Goal: Contribute content: Add original content to the website for others to see

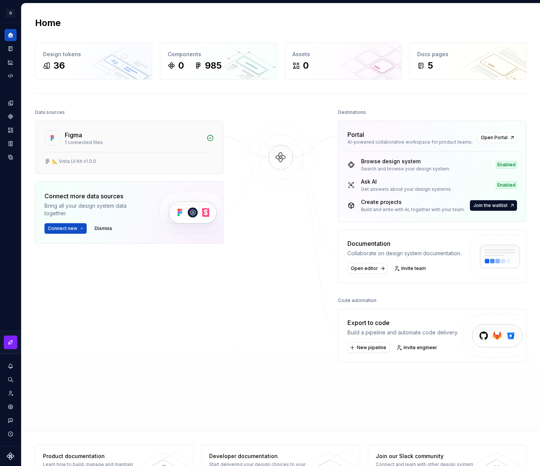
click at [147, 140] on div "1 connected files" at bounding box center [133, 142] width 137 height 6
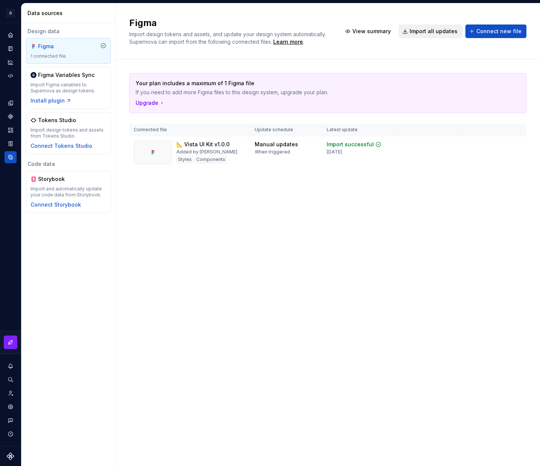
click at [438, 35] on span "Import all updates" at bounding box center [433, 32] width 48 height 8
click at [390, 32] on span "View summary" at bounding box center [371, 32] width 38 height 8
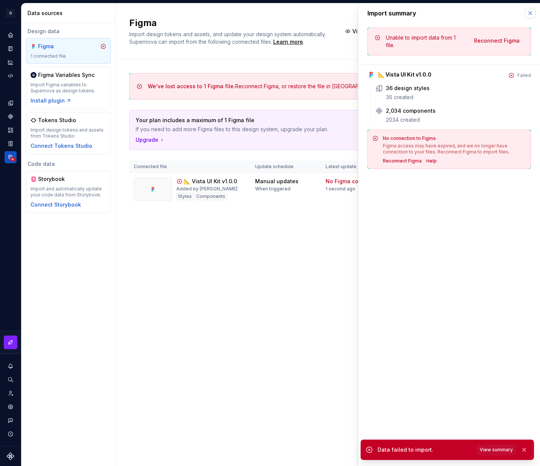
click at [439, 14] on button "button" at bounding box center [530, 13] width 11 height 11
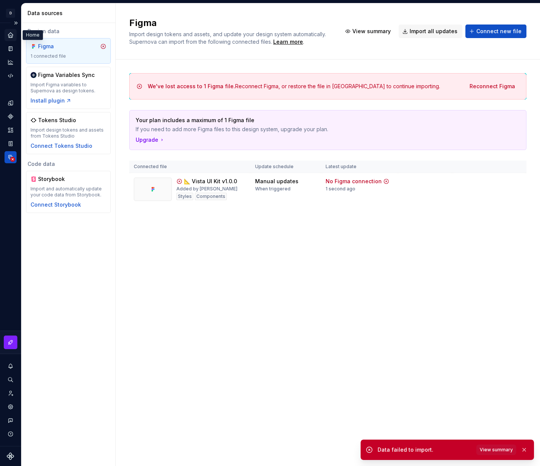
click at [10, 35] on icon "Home" at bounding box center [10, 34] width 5 height 5
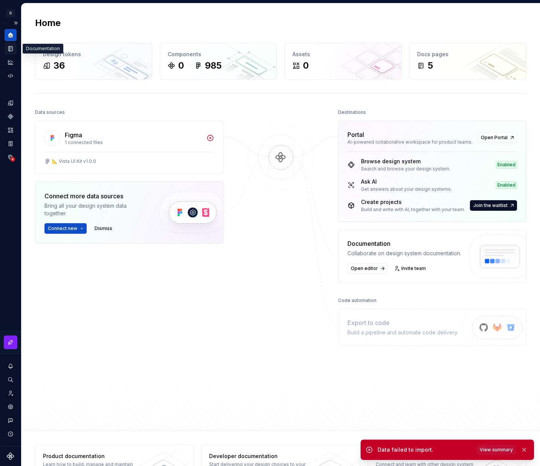
click at [12, 46] on icon "Documentation" at bounding box center [11, 48] width 4 height 5
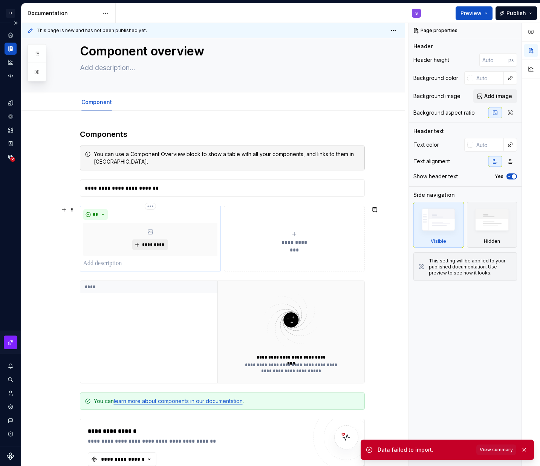
scroll to position [21, 0]
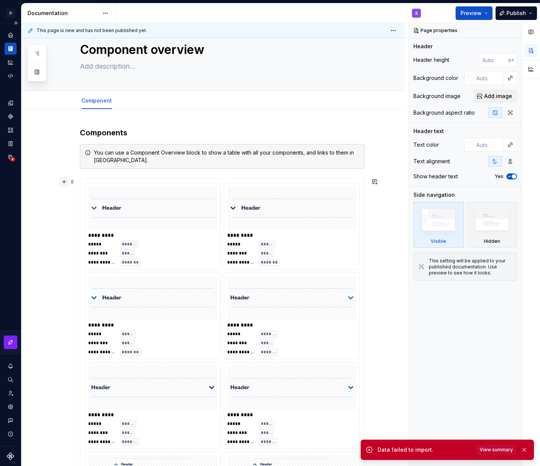
click at [64, 181] on button "button" at bounding box center [64, 181] width 11 height 11
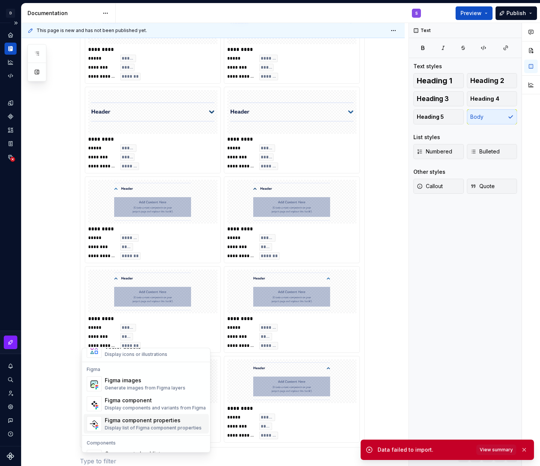
scroll to position [697, 0]
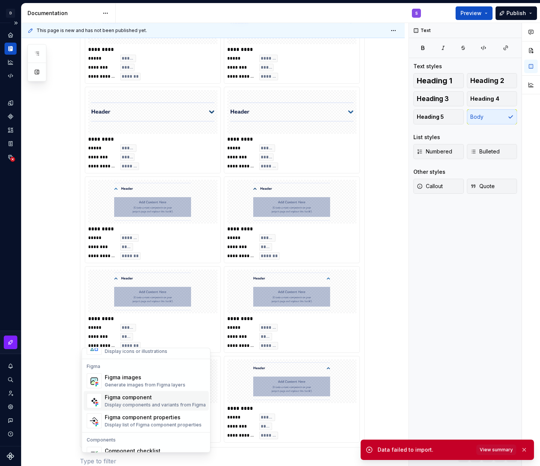
click at [119, 397] on div "Figma component" at bounding box center [155, 398] width 101 height 8
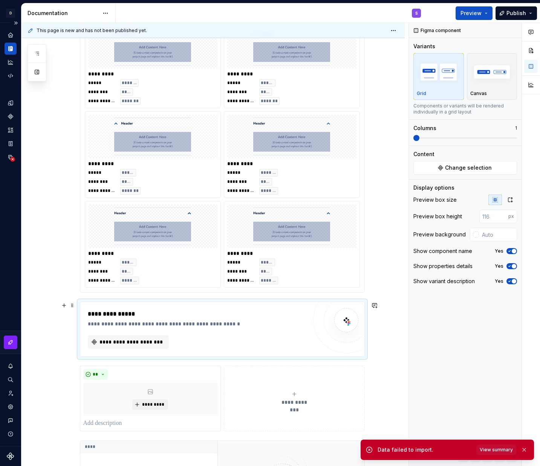
scroll to position [515, 0]
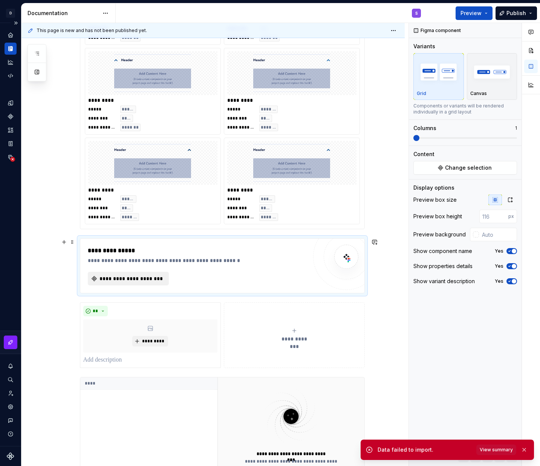
click at [151, 278] on span "**********" at bounding box center [131, 279] width 65 height 8
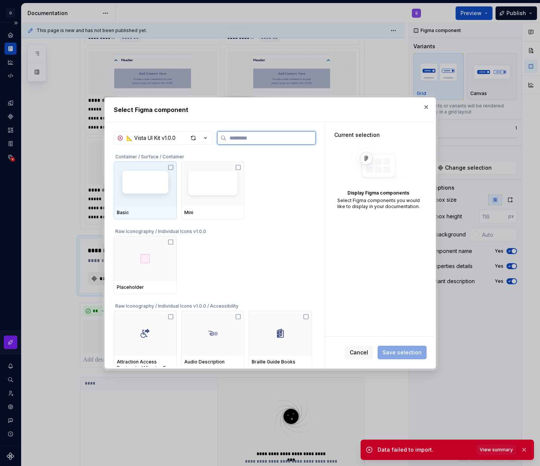
click at [174, 171] on img at bounding box center [145, 184] width 57 height 38
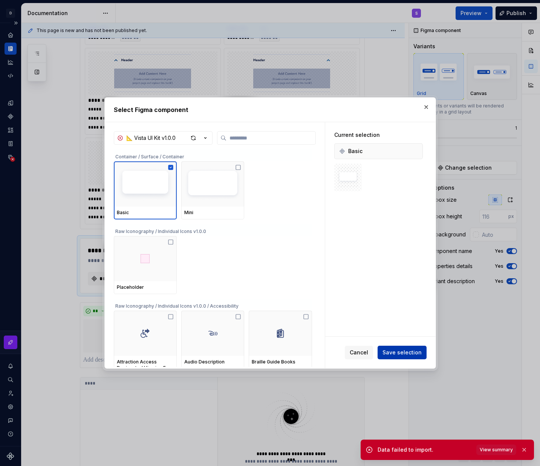
click at [387, 355] on span "Save selection" at bounding box center [401, 352] width 39 height 8
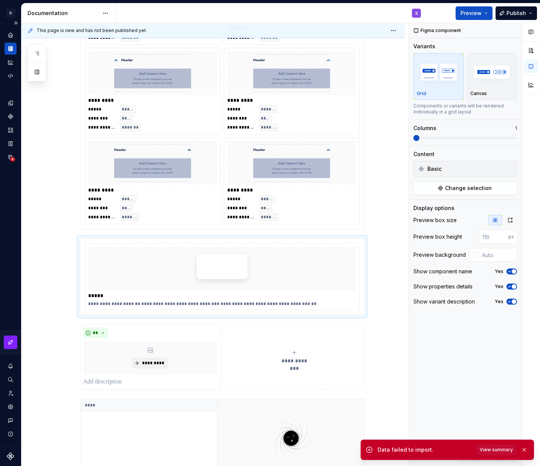
type textarea "*"
